Goal: Use online tool/utility: Utilize a website feature to perform a specific function

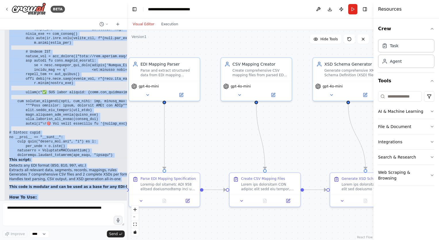
scroll to position [68981, 0]
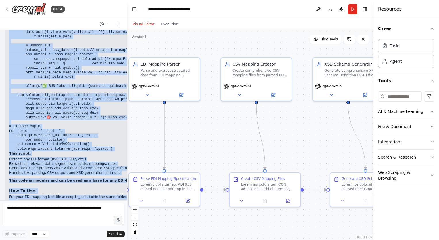
drag, startPoint x: 10, startPoint y: 58, endPoint x: 120, endPoint y: 184, distance: 166.7
click at [120, 184] on div "Want to create excel mapping sheet from the attached text file. 02:53 pm ▶ Thou…" at bounding box center [63, 115] width 127 height 170
drag, startPoint x: 120, startPoint y: 184, endPoint x: 83, endPoint y: 164, distance: 41.7
copy div "You're absolutely right! Let me provide you with the complete, production-quali…"
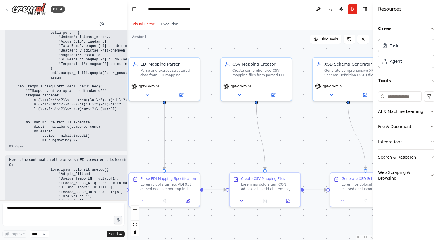
scroll to position [68349, 0]
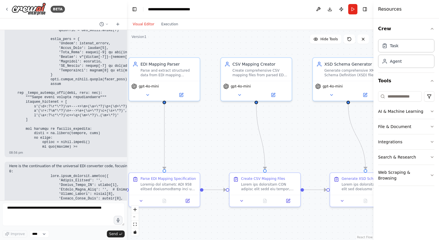
click at [69, 164] on p "Here is the continuation of the universal EDI converter code, focusing on compr…" at bounding box center [162, 166] width 306 height 5
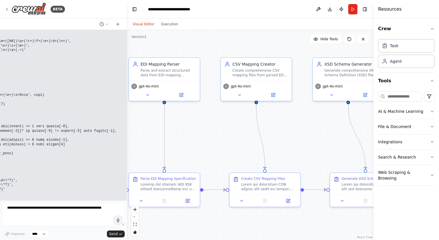
scroll to position [68206, 114]
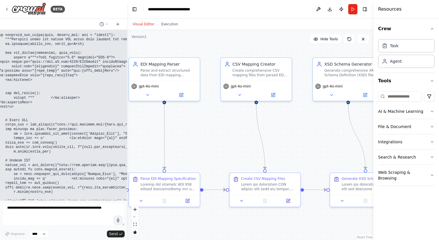
scroll to position [68981, 20]
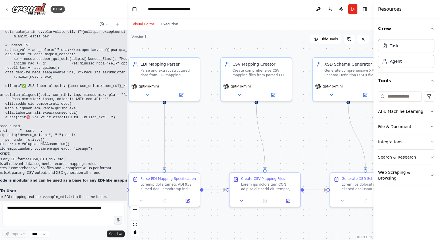
click at [33, 213] on p "You can wrap this as a function, API, or batch tool. This is the exact parsing/…" at bounding box center [142, 217] width 306 height 9
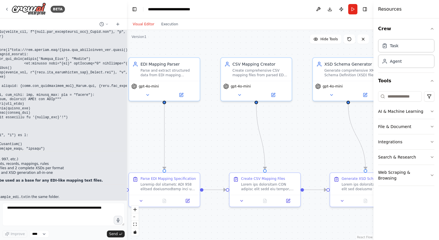
scroll to position [68981, 9]
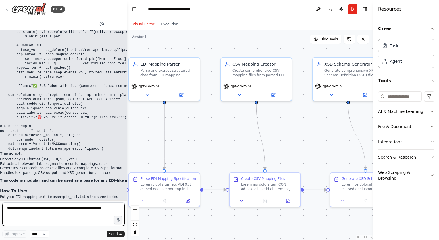
click at [11, 206] on textarea at bounding box center [63, 214] width 122 height 23
click at [53, 207] on textarea "**********" at bounding box center [63, 214] width 122 height 23
click at [57, 213] on textarea "**********" at bounding box center [63, 214] width 122 height 23
click at [53, 210] on textarea "**********" at bounding box center [63, 214] width 122 height 23
click at [96, 211] on textarea "**********" at bounding box center [63, 214] width 122 height 23
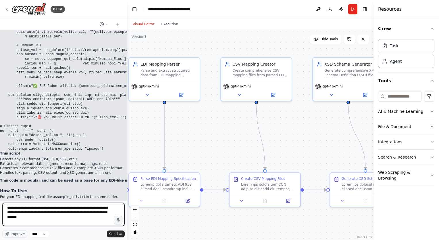
click at [28, 220] on textarea "**********" at bounding box center [63, 214] width 122 height 23
type textarea "**********"
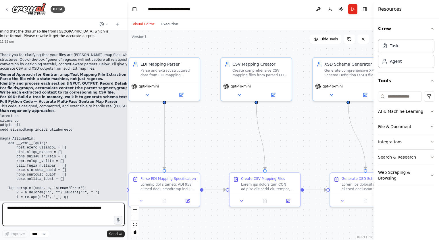
scroll to position [69168, 9]
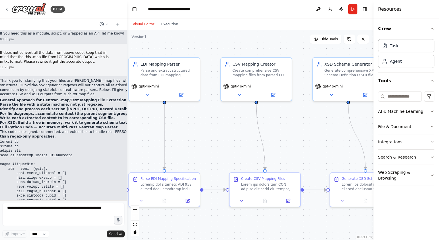
drag, startPoint x: 0, startPoint y: 46, endPoint x: 39, endPoint y: 135, distance: 96.9
click at [39, 135] on div "BETA Want to create excel mapping sheet from the attached text file. 02:53 pm ▶…" at bounding box center [63, 120] width 127 height 240
click at [53, 120] on strong "For XSD: Build a tree in memory, walk it to generate schema text, and sanitize …" at bounding box center [92, 122] width 185 height 4
drag, startPoint x: 1, startPoint y: 47, endPoint x: 5, endPoint y: 47, distance: 4.0
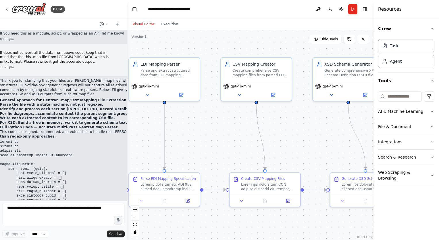
click at [5, 47] on div "BETA Want to create excel mapping sheet from the attached text file. 02:53 pm ▶…" at bounding box center [63, 120] width 127 height 240
click at [5, 78] on p "Thank you for clarifying that your files are [PERSON_NAME] .map files, which ar…" at bounding box center [136, 87] width 273 height 18
drag, startPoint x: 1, startPoint y: 46, endPoint x: 15, endPoint y: 50, distance: 14.3
click at [15, 50] on div "BETA Want to create excel mapping sheet from the attached text file. 02:53 pm ▶…" at bounding box center [63, 120] width 127 height 240
click at [5, 78] on p "Thank you for clarifying that your files are [PERSON_NAME] .map files, which ar…" at bounding box center [136, 87] width 273 height 18
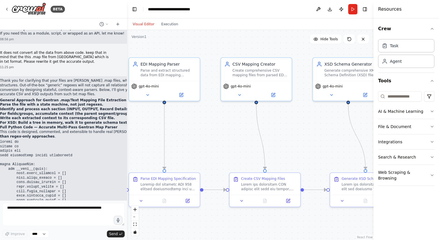
click at [76, 26] on div at bounding box center [63, 23] width 127 height 11
drag, startPoint x: 2, startPoint y: 46, endPoint x: 27, endPoint y: 92, distance: 52.3
click at [27, 92] on div "BETA Want to create excel mapping sheet from the attached text file. 02:53 pm ▶…" at bounding box center [63, 120] width 127 height 240
click at [3, 78] on p "Thank you for clarifying that your files are [PERSON_NAME] .map files, which ar…" at bounding box center [136, 87] width 273 height 18
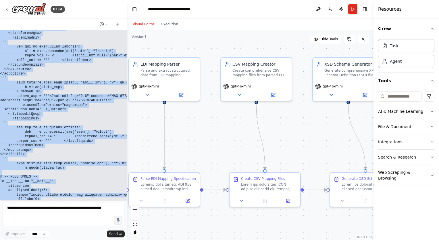
scroll to position [70145, 9]
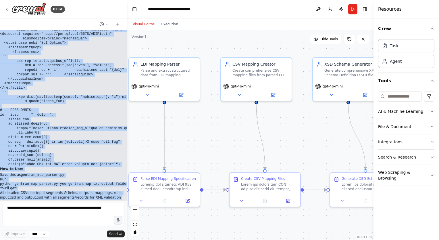
drag, startPoint x: 2, startPoint y: 46, endPoint x: 123, endPoint y: 188, distance: 185.8
click at [123, 188] on div "Want to create excel mapping sheet from the attached text file. 02:53 pm ▶ Thou…" at bounding box center [63, 115] width 127 height 170
copy div "lore ips dol sitametcon adip elit seddo eiu Tempori .utl etdol, magna ali ENI a…"
click at [34, 203] on strong "This parser is designed for accurate extraction from the .map/txt format you po…" at bounding box center [128, 207] width 256 height 9
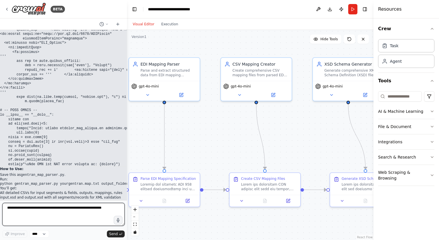
click at [33, 211] on textarea at bounding box center [63, 214] width 122 height 23
paste textarea "**********"
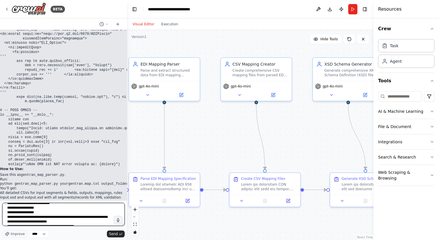
scroll to position [0, 0]
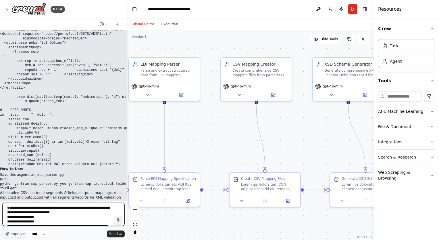
drag, startPoint x: 45, startPoint y: 213, endPoint x: 22, endPoint y: 213, distance: 22.1
click at [22, 213] on textarea "**********" at bounding box center [63, 214] width 122 height 23
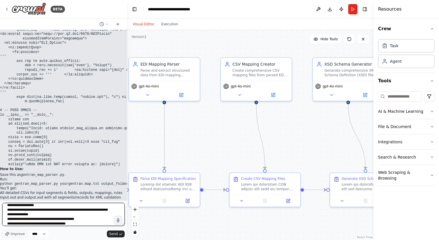
scroll to position [37, 0]
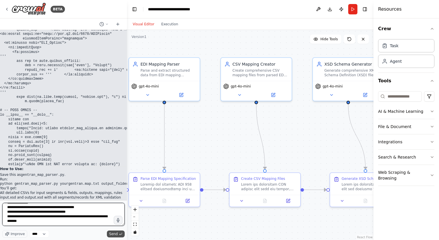
type textarea "**********"
click at [114, 231] on span "Send" at bounding box center [113, 233] width 9 height 5
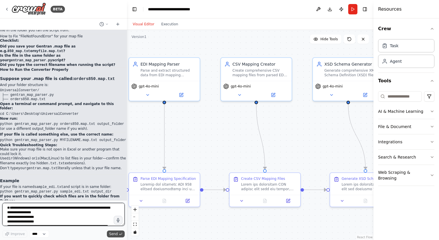
scroll to position [70422, 9]
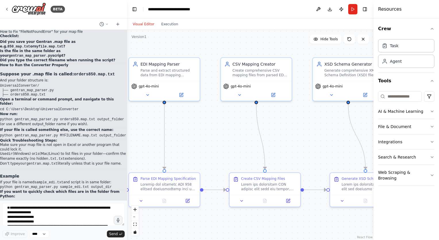
click at [22, 189] on strong "If you want to quickly check which files are in the folder from Python:" at bounding box center [60, 193] width 120 height 9
click at [48, 211] on textarea "**********" at bounding box center [63, 214] width 122 height 23
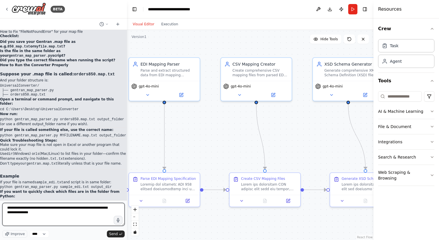
type textarea "**********"
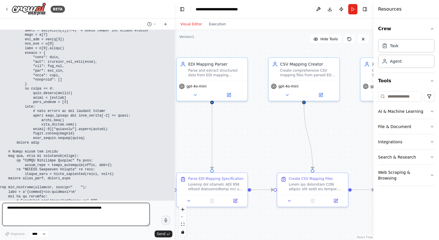
scroll to position [70174, 9]
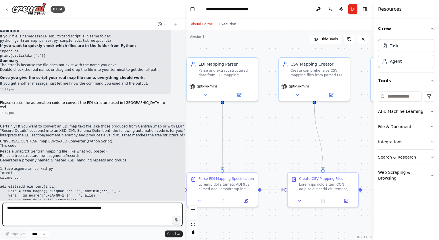
drag, startPoint x: 125, startPoint y: 146, endPoint x: 185, endPoint y: 144, distance: 60.1
click at [185, 144] on div "BETA Want to create excel mapping sheet from the attached text file. 02:53 pm ▶…" at bounding box center [219, 120] width 439 height 240
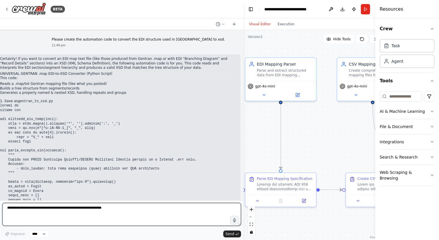
scroll to position [70089, 9]
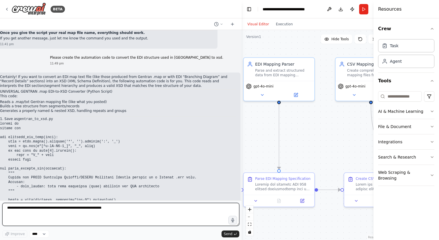
drag, startPoint x: 184, startPoint y: 148, endPoint x: 242, endPoint y: 148, distance: 58.0
click at [242, 148] on div "BETA Want to create excel mapping sheet from the attached text file. 02:53 pm ▶…" at bounding box center [219, 120] width 439 height 240
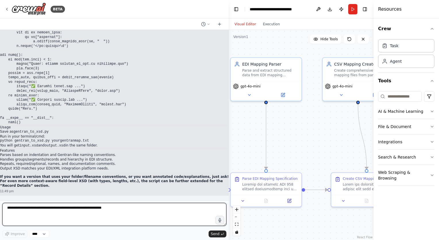
scroll to position [70750, 9]
drag, startPoint x: 240, startPoint y: 136, endPoint x: 228, endPoint y: 136, distance: 12.1
click at [228, 136] on div "BETA Want to create excel mapping sheet from the attached text file. 02:53 pm ▶…" at bounding box center [219, 120] width 439 height 240
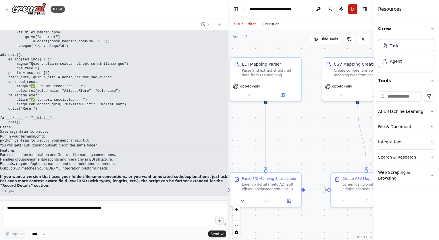
click at [355, 10] on button "Run" at bounding box center [352, 9] width 9 height 10
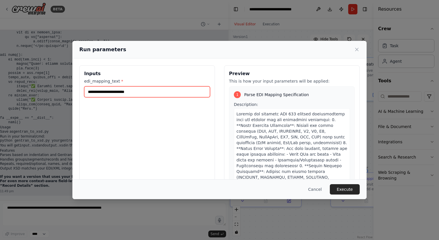
click at [136, 96] on input "edi_mapping_text *" at bounding box center [147, 91] width 126 height 11
paste input "**********"
type input "**********"
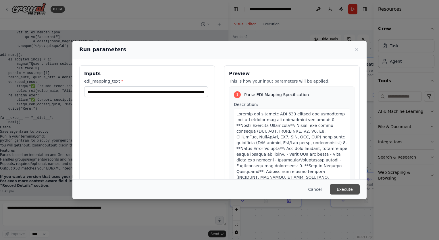
click at [341, 189] on button "Execute" at bounding box center [345, 189] width 30 height 10
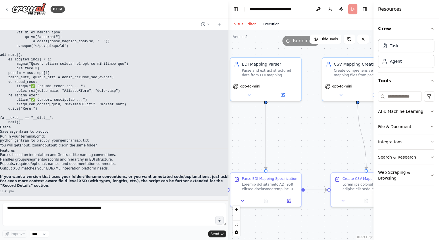
click at [269, 24] on button "Execution" at bounding box center [271, 24] width 24 height 7
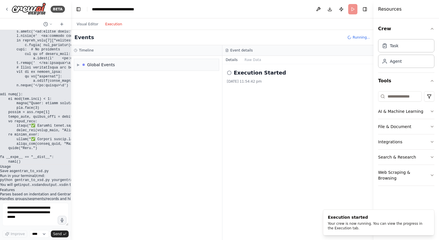
scroll to position [72333, 9]
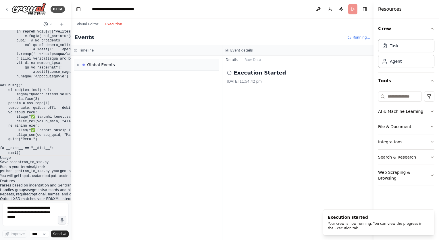
drag, startPoint x: 228, startPoint y: 113, endPoint x: 71, endPoint y: 107, distance: 157.3
click at [71, 107] on div "BETA Want to create excel mapping sheet from the attached text file. 02:53 pm ▶…" at bounding box center [219, 120] width 439 height 240
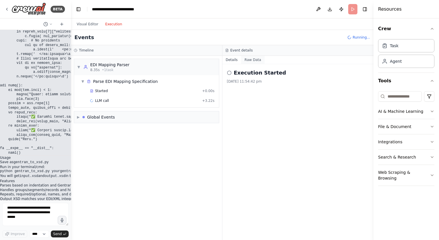
click at [251, 61] on button "Raw Data" at bounding box center [253, 60] width 24 height 8
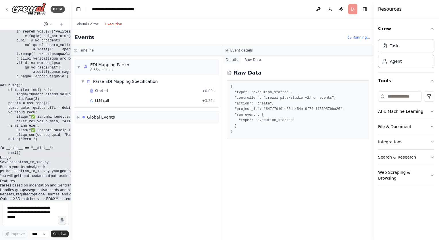
click at [233, 60] on button "Details" at bounding box center [231, 60] width 19 height 8
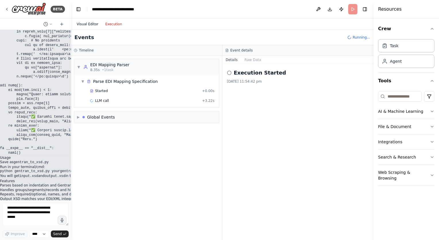
click at [79, 22] on button "Visual Editor" at bounding box center [87, 24] width 28 height 7
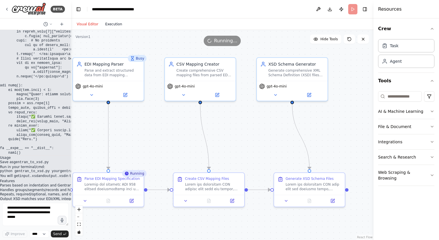
click at [108, 24] on button "Execution" at bounding box center [114, 24] width 24 height 7
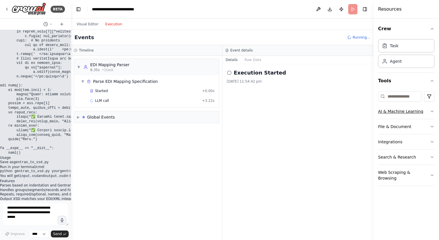
click at [432, 111] on icon "button" at bounding box center [432, 111] width 5 height 5
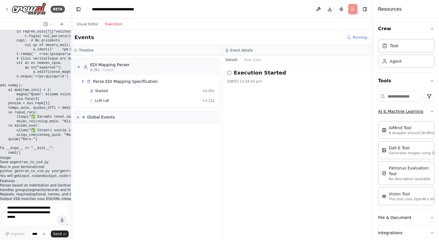
click at [432, 111] on div "Crew Task Agent Tools AI & Machine Learning AIMind Tool A wrapper around [AI-Mi…" at bounding box center [406, 128] width 66 height 221
click at [430, 111] on icon "button" at bounding box center [432, 111] width 5 height 5
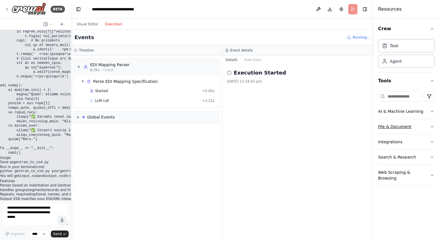
click at [431, 126] on icon "button" at bounding box center [432, 126] width 5 height 5
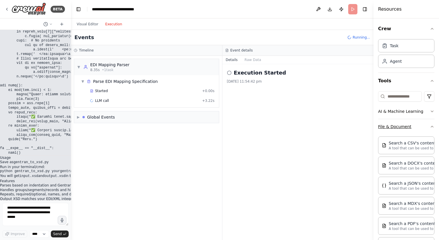
click at [431, 126] on div "Crew Task Agent Tools AI & Machine Learning File & Document Search a CSV's cont…" at bounding box center [406, 128] width 66 height 221
click at [431, 126] on icon "button" at bounding box center [432, 126] width 2 height 1
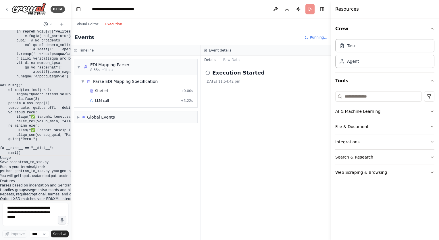
drag, startPoint x: 373, startPoint y: 86, endPoint x: 331, endPoint y: 87, distance: 42.8
click at [331, 87] on div at bounding box center [332, 120] width 2 height 240
click at [430, 126] on icon "button" at bounding box center [432, 126] width 5 height 5
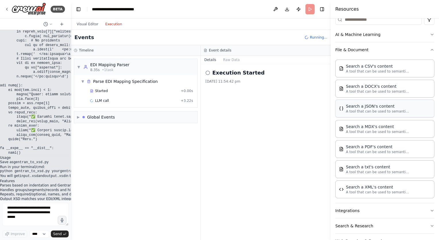
scroll to position [93, 0]
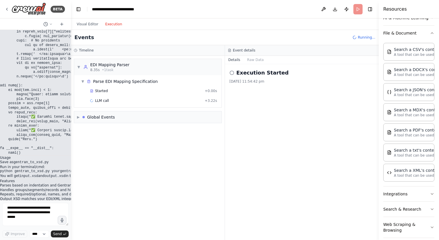
drag, startPoint x: 331, startPoint y: 99, endPoint x: 382, endPoint y: 97, distance: 51.5
click at [382, 97] on div "Resources Crew Task Agent Tools AI & Machine Learning File & Document Search a …" at bounding box center [409, 120] width 60 height 240
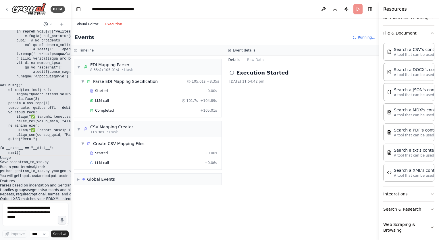
click at [89, 25] on button "Visual Editor" at bounding box center [87, 24] width 28 height 7
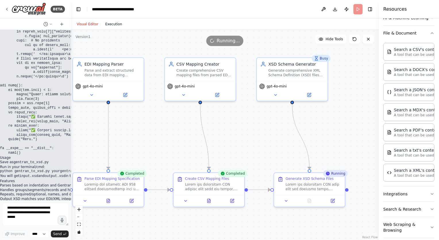
click at [108, 24] on button "Execution" at bounding box center [114, 24] width 24 height 7
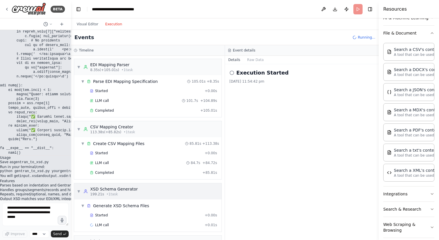
scroll to position [12, 0]
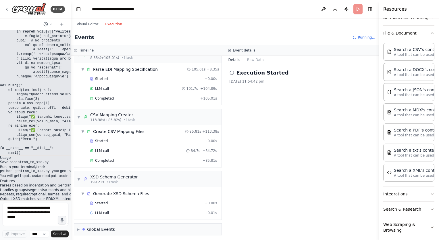
click at [431, 208] on icon "button" at bounding box center [432, 208] width 2 height 1
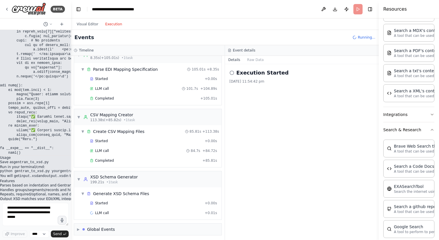
scroll to position [208, 0]
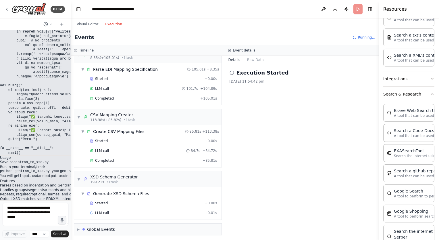
click at [430, 93] on icon "button" at bounding box center [432, 94] width 5 height 5
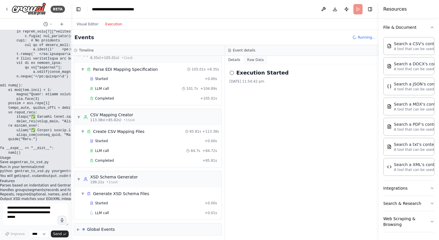
click at [253, 61] on button "Raw Data" at bounding box center [256, 60] width 24 height 8
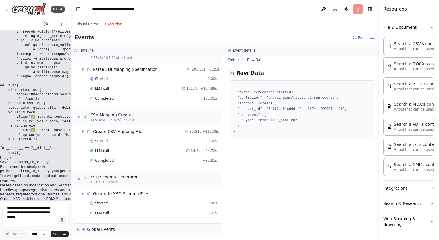
click at [238, 60] on button "Details" at bounding box center [234, 60] width 19 height 8
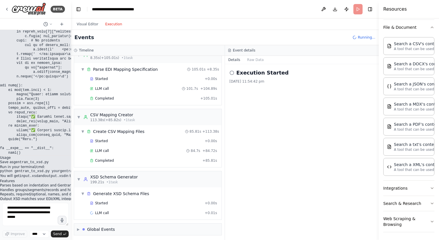
click at [92, 24] on button "Visual Editor" at bounding box center [87, 24] width 28 height 7
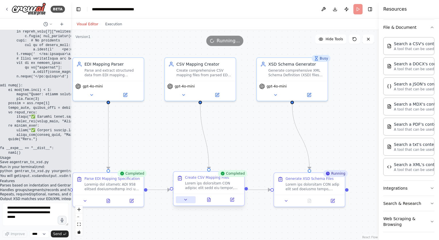
click at [187, 199] on icon at bounding box center [185, 199] width 5 height 5
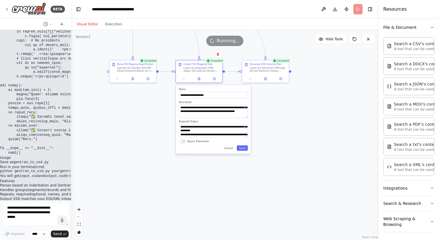
drag, startPoint x: 328, startPoint y: 208, endPoint x: 323, endPoint y: 100, distance: 108.2
click at [323, 100] on div ".deletable-edge-delete-btn { width: 20px; height: 20px; border: 0px solid #ffff…" at bounding box center [225, 135] width 308 height 210
click at [186, 81] on div at bounding box center [199, 78] width 47 height 8
click at [184, 79] on icon at bounding box center [183, 77] width 3 height 3
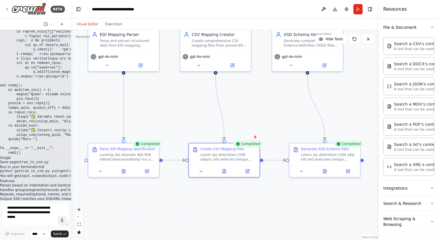
drag, startPoint x: 199, startPoint y: 119, endPoint x: 230, endPoint y: 234, distance: 119.0
click at [232, 233] on div ".deletable-edge-delete-btn { width: 20px; height: 20px; border: 0px solid #ffff…" at bounding box center [225, 135] width 308 height 210
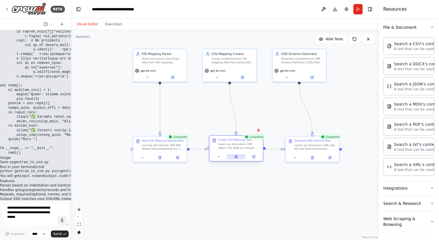
click at [235, 158] on icon at bounding box center [236, 156] width 2 height 3
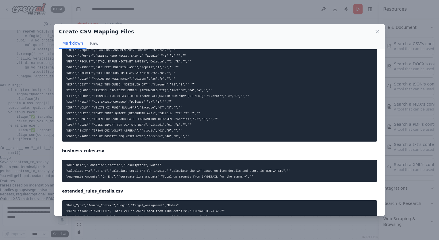
scroll to position [942, 0]
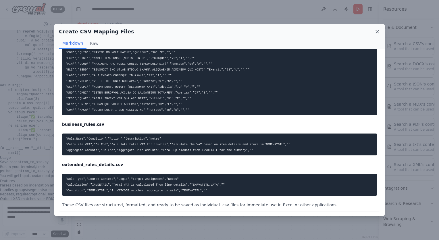
click at [379, 33] on icon at bounding box center [377, 32] width 6 height 6
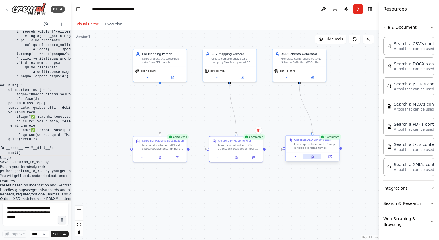
click at [313, 158] on button at bounding box center [312, 156] width 18 height 5
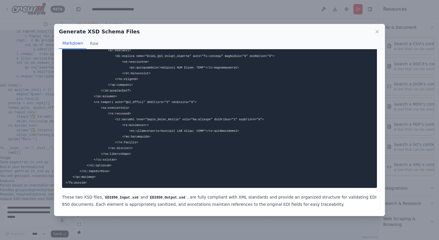
scroll to position [1403, 0]
